Goal: Navigation & Orientation: Find specific page/section

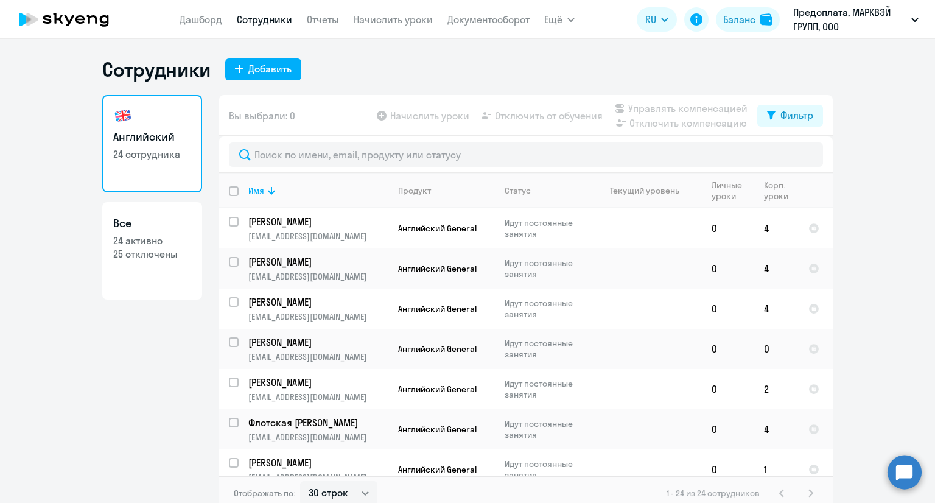
select select "30"
click at [757, 23] on button "Баланс" at bounding box center [748, 19] width 64 height 24
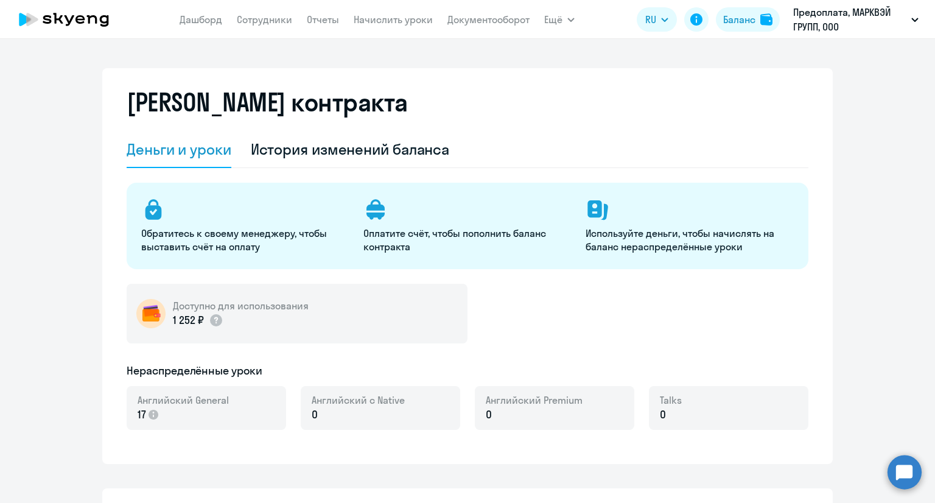
select select "english_adult_not_native_speaker"
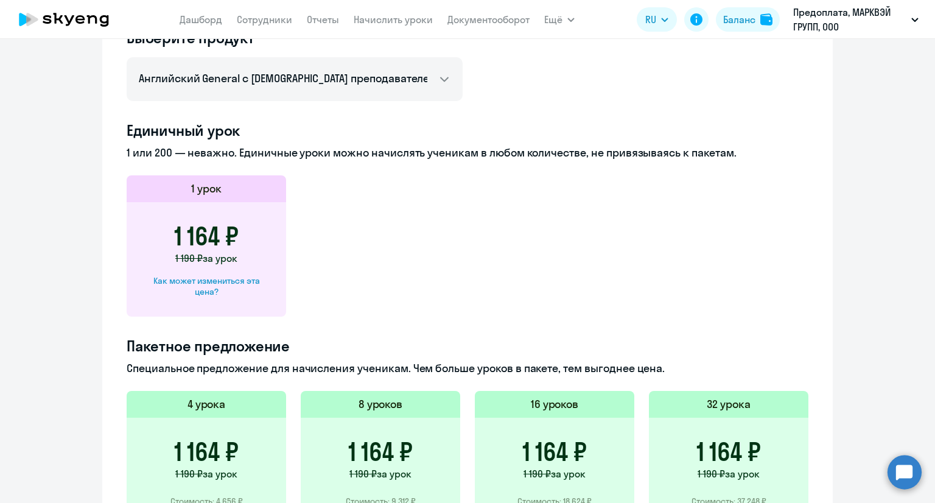
scroll to position [304, 0]
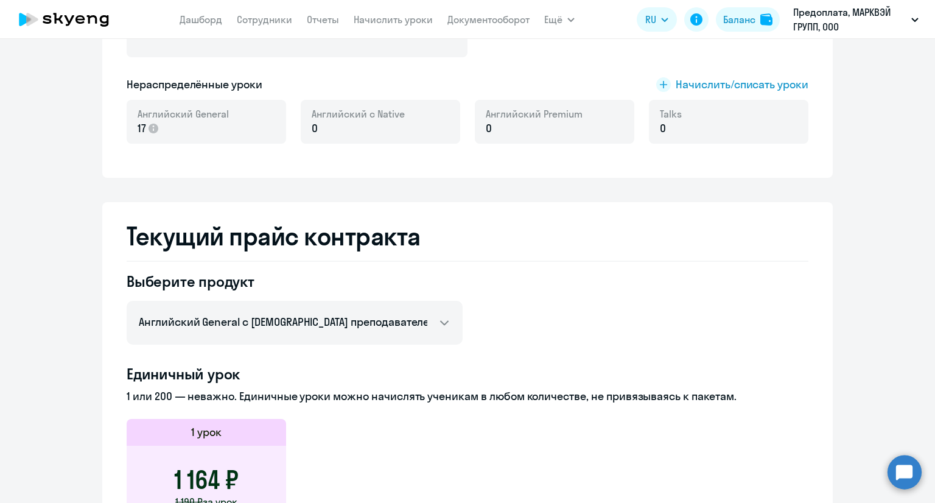
click at [75, 25] on icon at bounding box center [63, 19] width 107 height 30
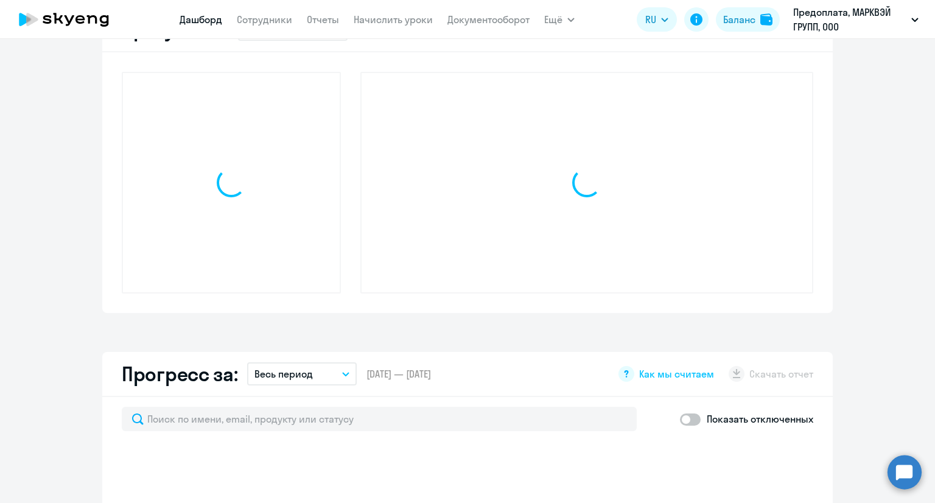
scroll to position [390, 0]
select select "30"
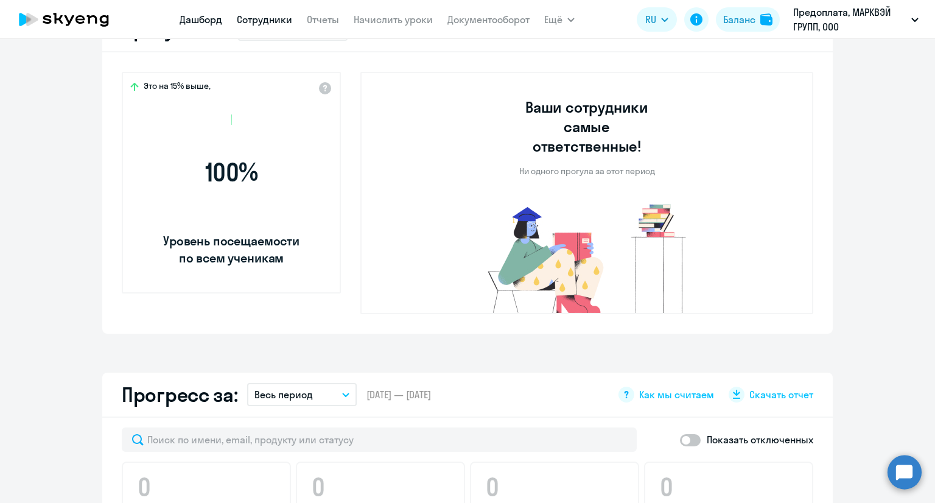
click at [261, 16] on link "Сотрудники" at bounding box center [264, 19] width 55 height 12
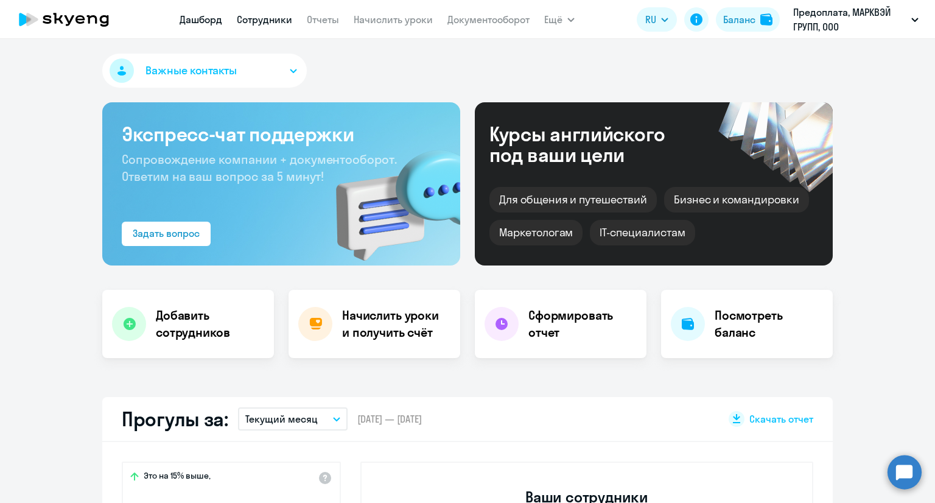
select select "30"
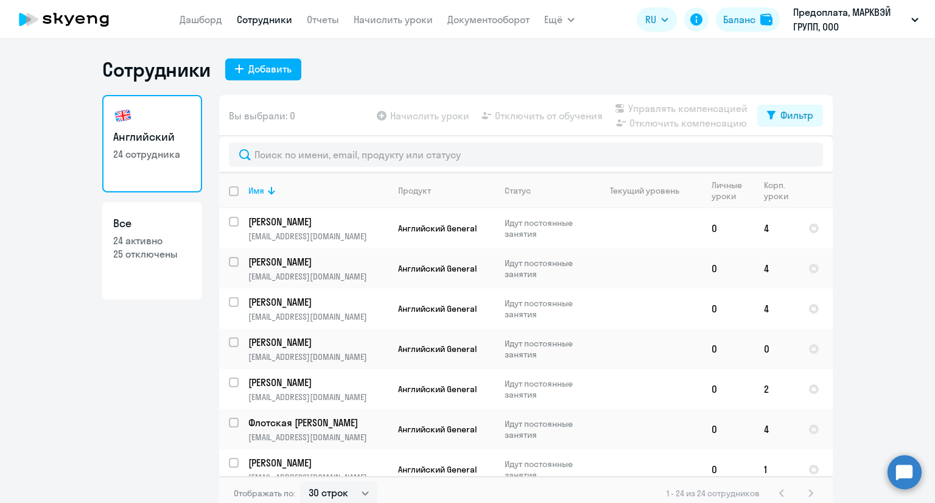
click at [80, 19] on icon at bounding box center [79, 19] width 9 height 9
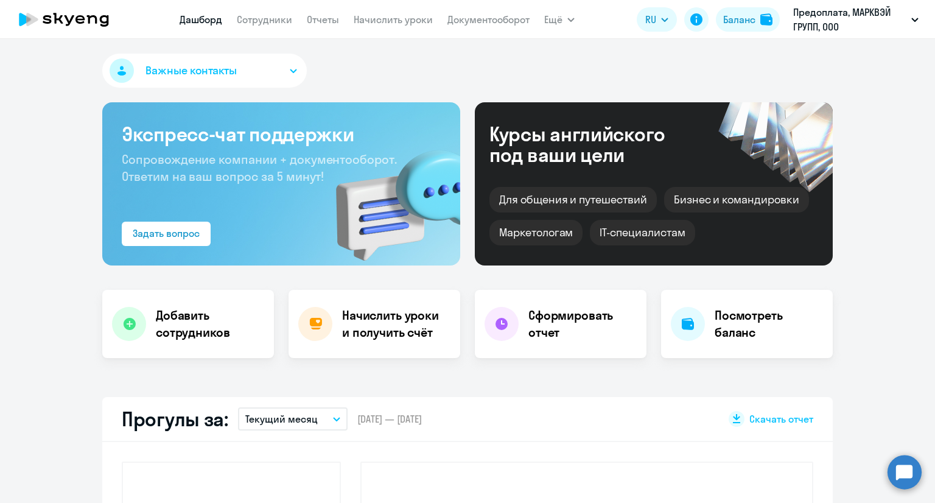
select select "30"
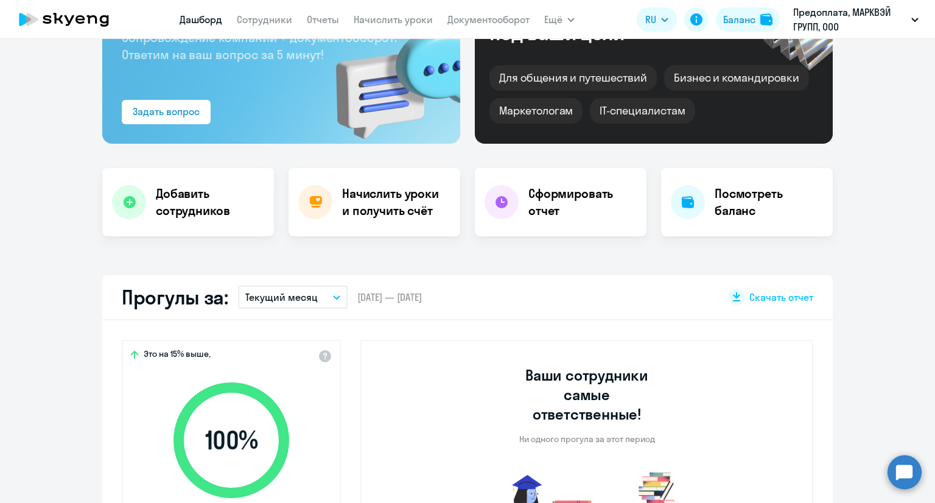
scroll to position [122, 0]
click at [259, 17] on link "Сотрудники" at bounding box center [264, 19] width 55 height 12
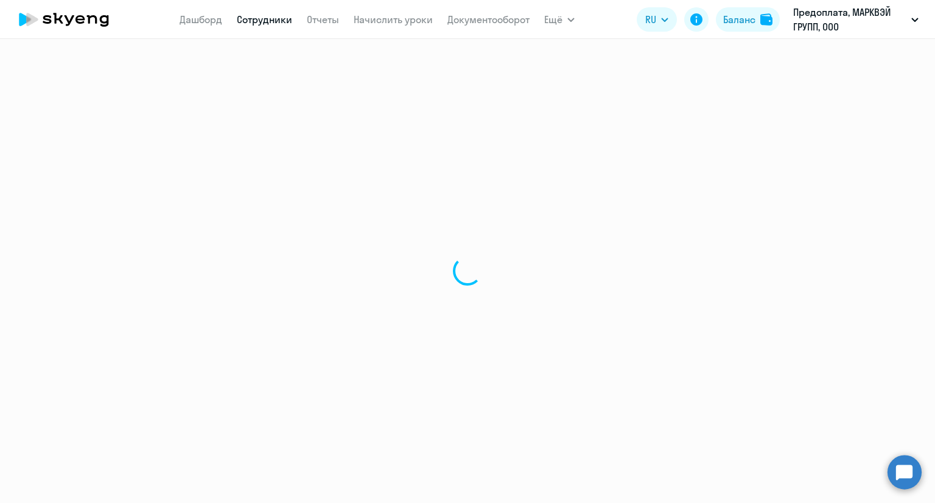
select select "30"
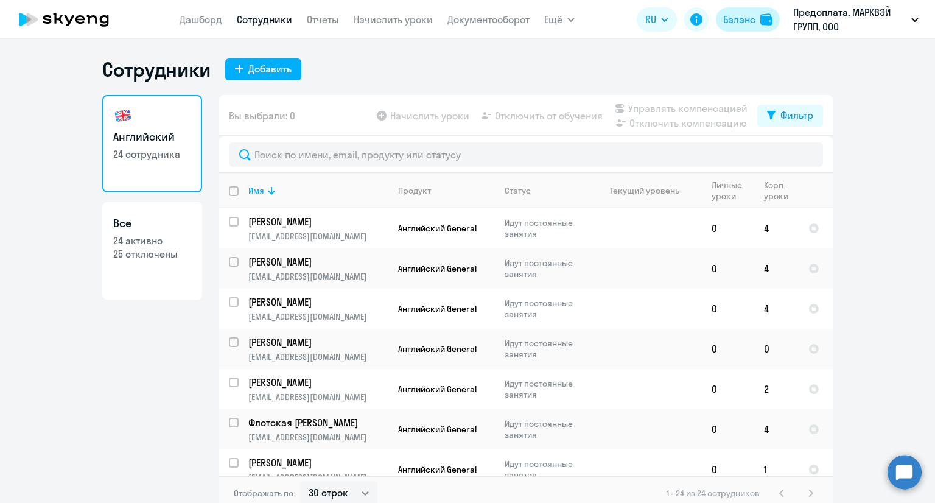
click at [747, 16] on div "Баланс" at bounding box center [739, 19] width 32 height 15
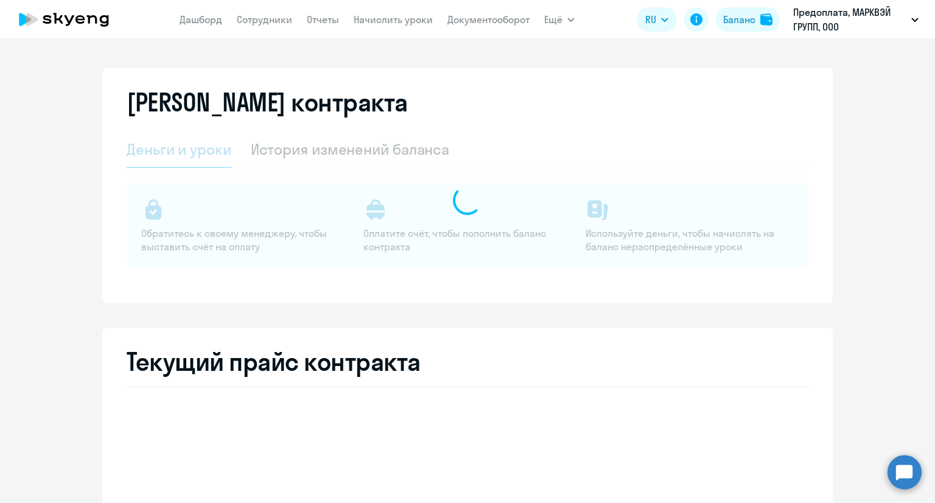
select select "english_adult_not_native_speaker"
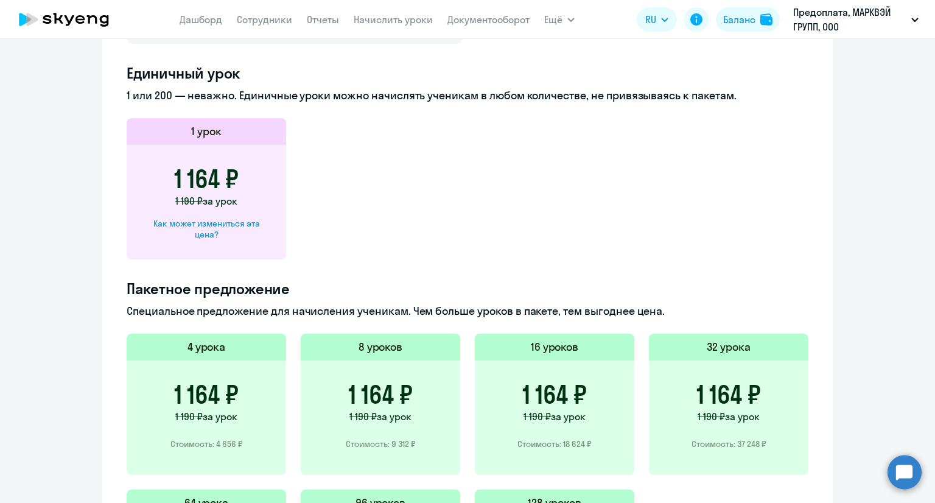
scroll to position [548, 0]
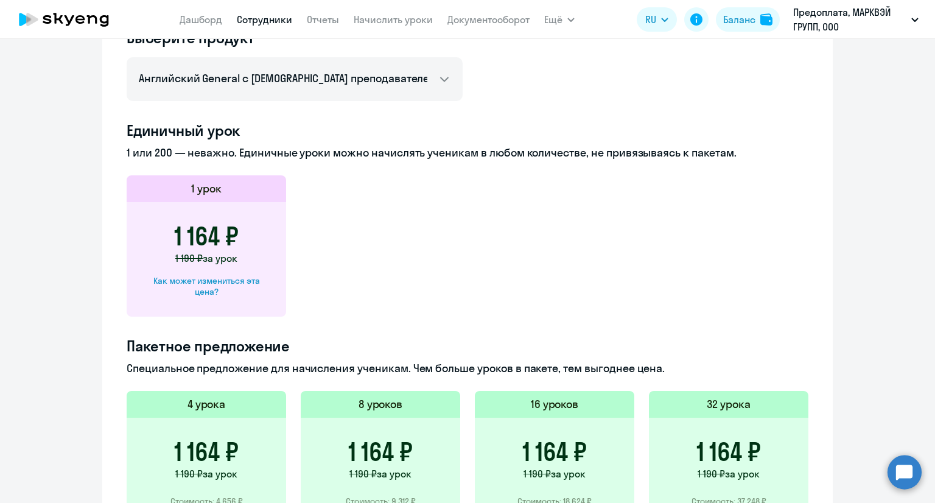
click at [274, 18] on link "Сотрудники" at bounding box center [264, 19] width 55 height 12
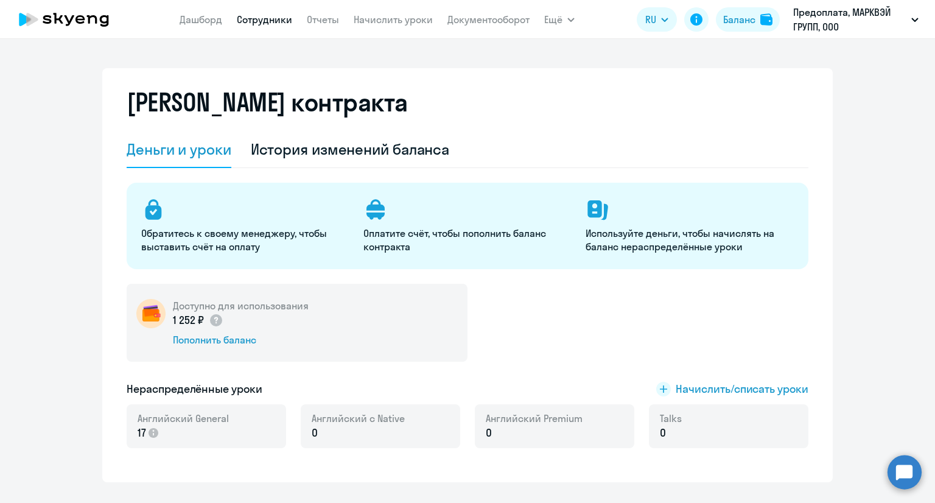
select select "30"
